Goal: Transaction & Acquisition: Purchase product/service

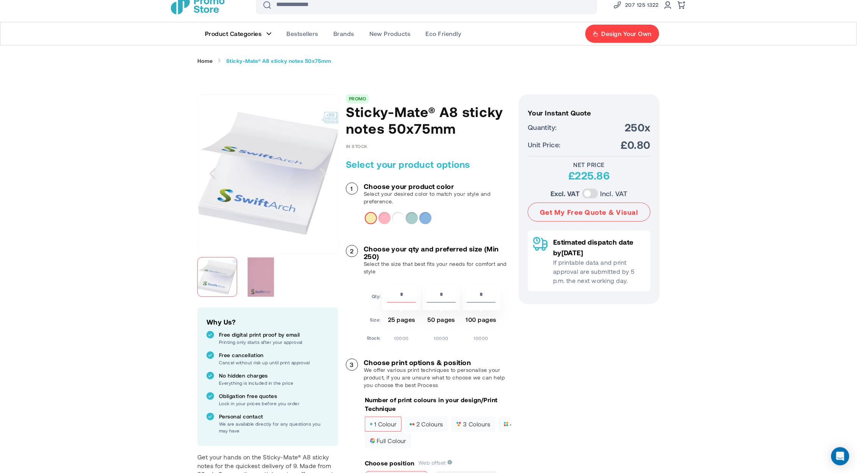
scroll to position [50, 0]
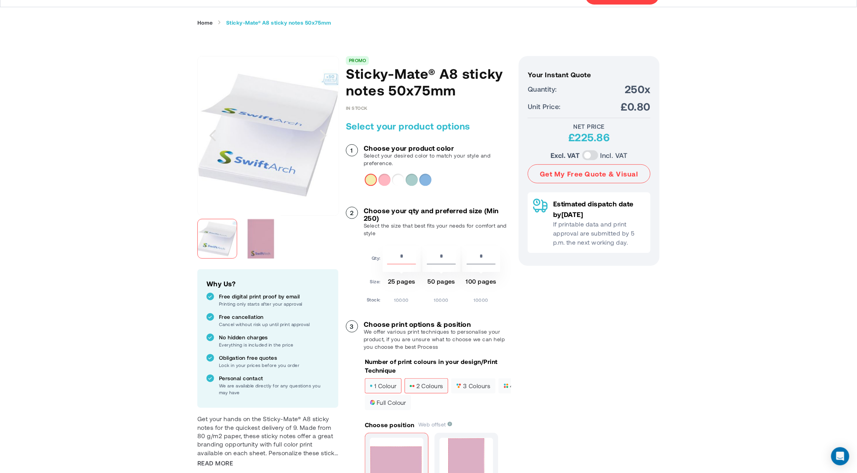
click at [435, 383] on span "2 colours" at bounding box center [426, 385] width 34 height 5
click at [384, 385] on span "1 colour" at bounding box center [383, 385] width 27 height 5
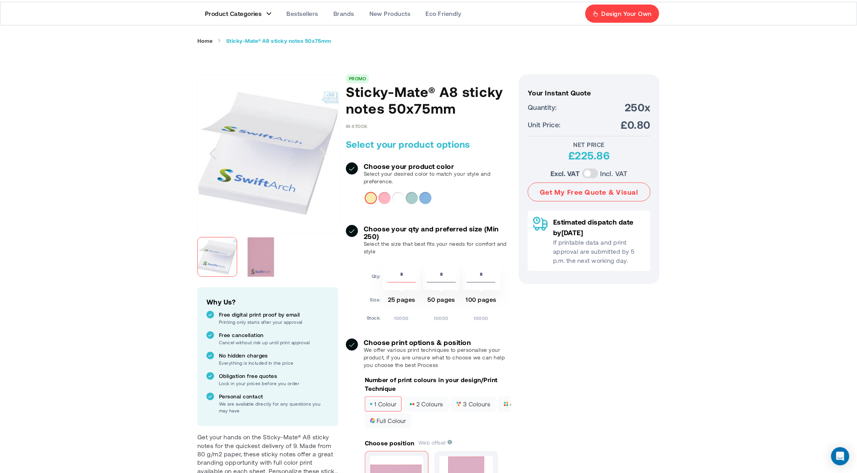
scroll to position [0, 0]
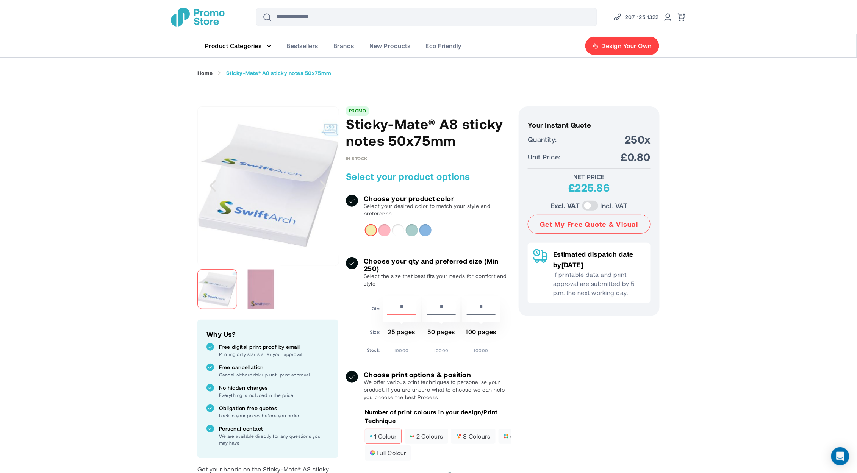
click at [493, 217] on p "Select your desired color to match your style and preference." at bounding box center [437, 209] width 147 height 15
click at [426, 438] on span "2 colours" at bounding box center [426, 436] width 34 height 5
click at [389, 434] on span "1 colour" at bounding box center [383, 436] width 27 height 5
click at [428, 431] on label "2 colours" at bounding box center [426, 436] width 44 height 15
click at [471, 434] on span "3 colours" at bounding box center [473, 436] width 34 height 5
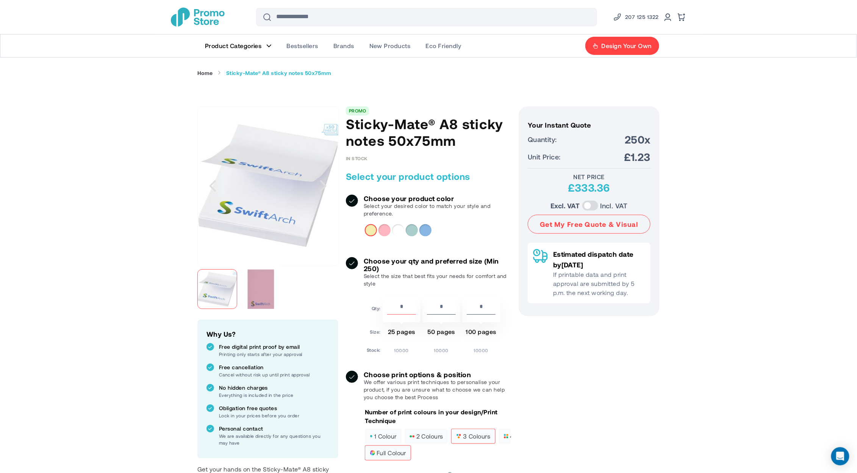
click at [396, 445] on label "full colour" at bounding box center [388, 452] width 46 height 15
click at [391, 429] on label "1 colour" at bounding box center [383, 436] width 37 height 15
click at [390, 112] on div "PROMO Sticky-Mate® A8 sticky notes 50x75mm" at bounding box center [428, 127] width 165 height 42
drag, startPoint x: 456, startPoint y: 144, endPoint x: 348, endPoint y: 123, distance: 110.3
click at [348, 123] on h1 "Sticky-Mate® A8 sticky notes 50x75mm" at bounding box center [428, 132] width 165 height 33
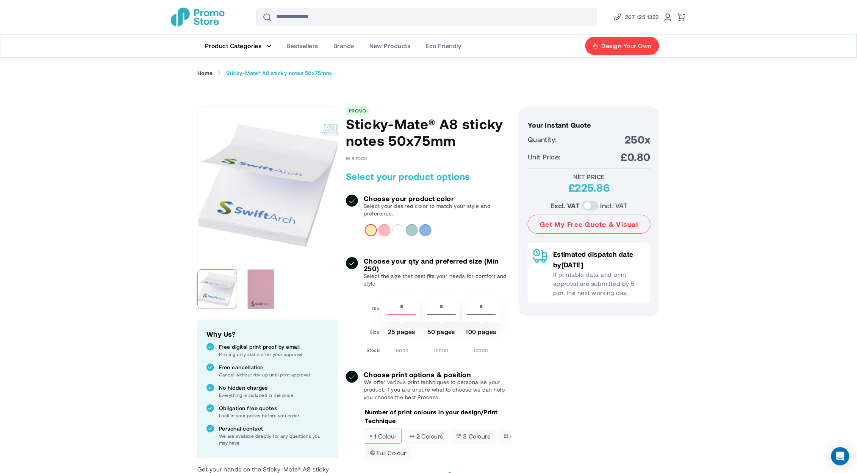
copy h1 "Sticky-Mate® A8 sticky notes 50x75mm"
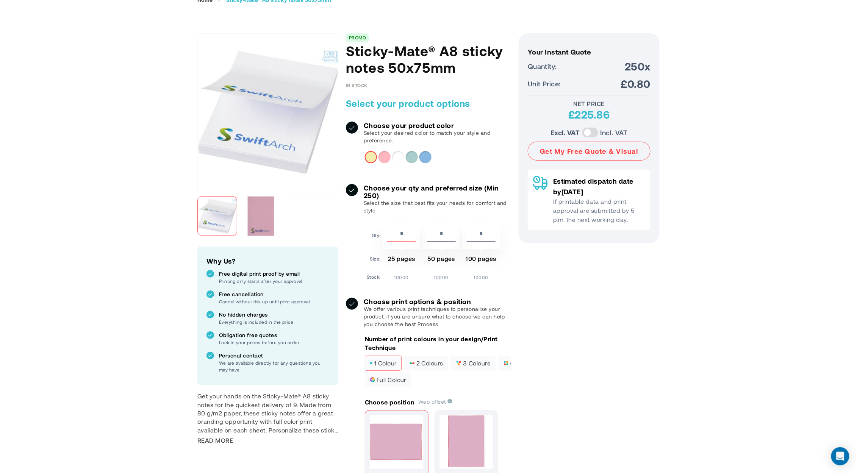
scroll to position [151, 0]
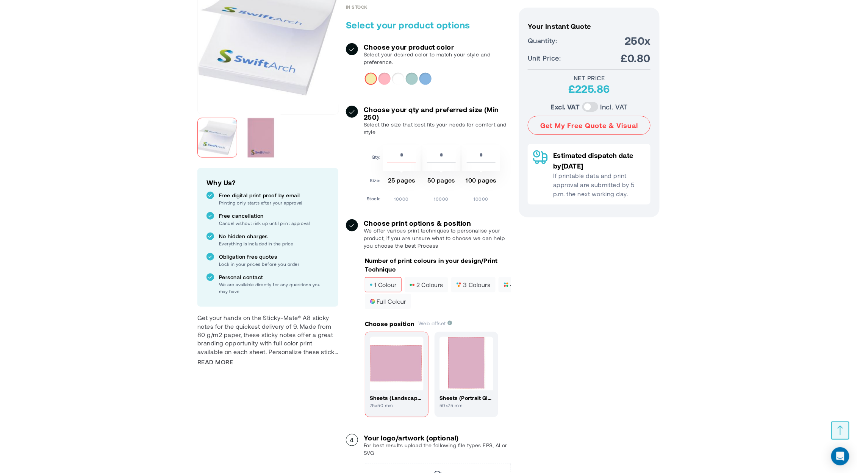
drag, startPoint x: 408, startPoint y: 154, endPoint x: 365, endPoint y: 153, distance: 42.4
click at [365, 153] on table "Qty: *** * * Size: 25 pages 50 pages 100 pages Stock: 10000 10000 10000" at bounding box center [433, 173] width 137 height 61
type input "*"
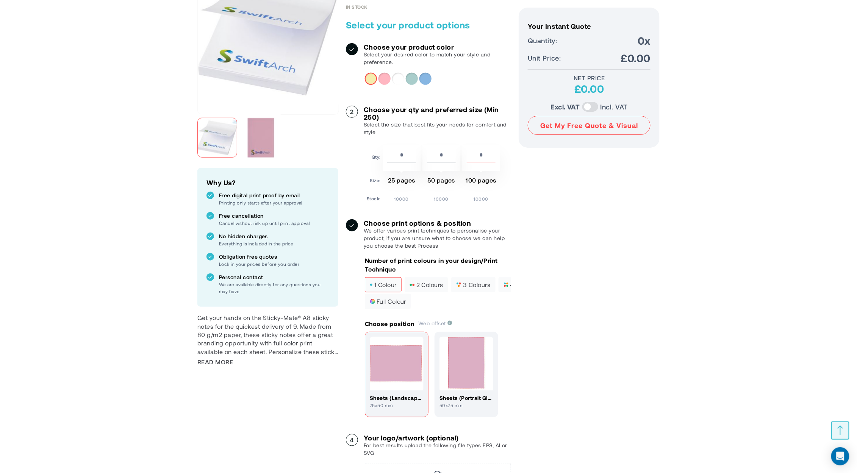
type input "***"
